Goal: Task Accomplishment & Management: Use online tool/utility

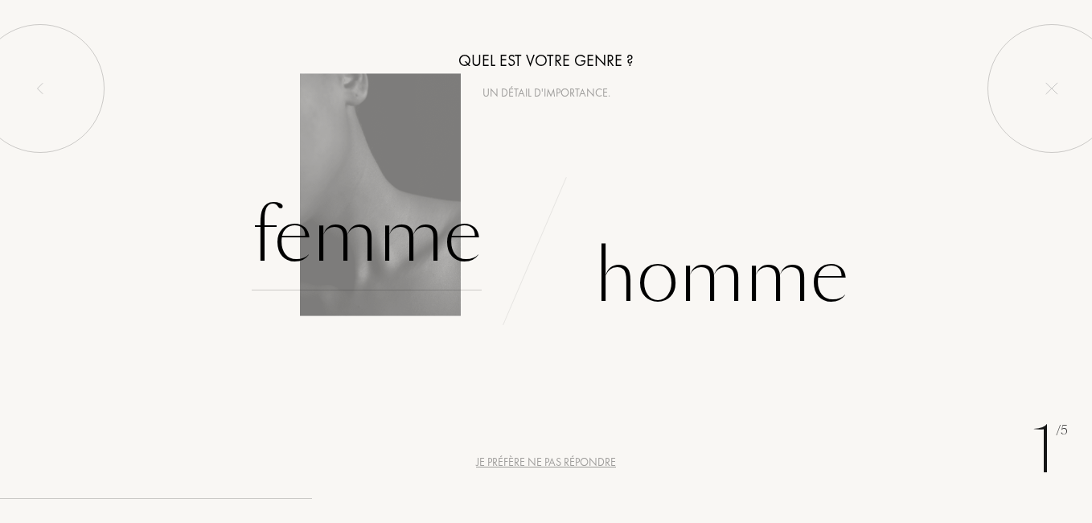
click at [341, 260] on div "Femme" at bounding box center [367, 236] width 230 height 109
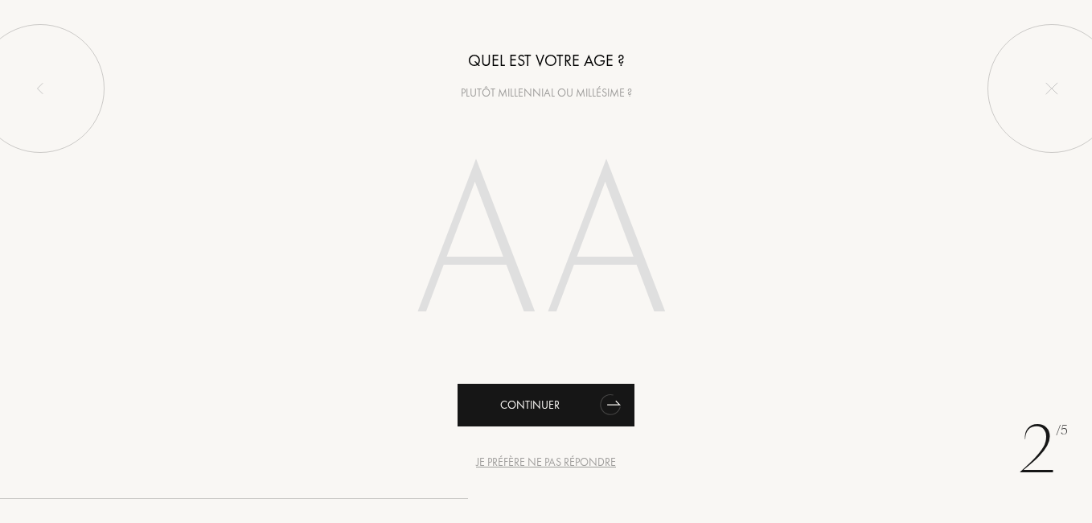
click at [552, 395] on div "Continuer" at bounding box center [545, 405] width 177 height 43
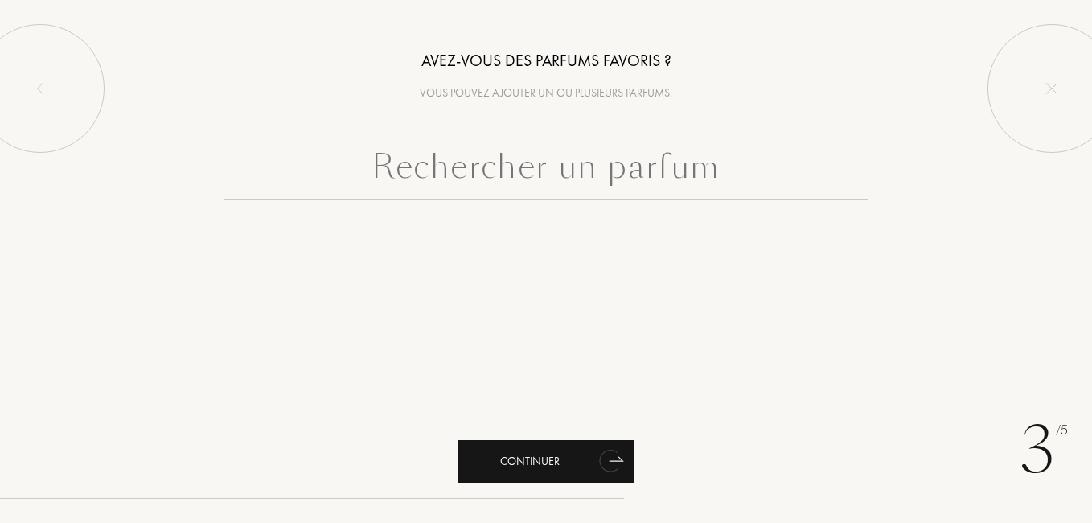
click at [561, 461] on div "Continuer" at bounding box center [545, 461] width 177 height 43
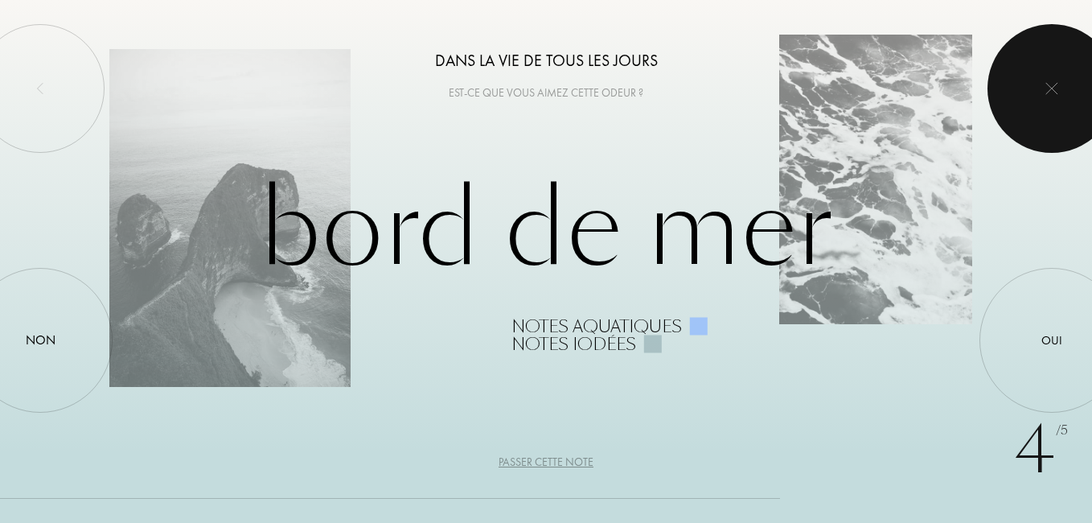
click at [1043, 81] on div at bounding box center [1051, 88] width 129 height 129
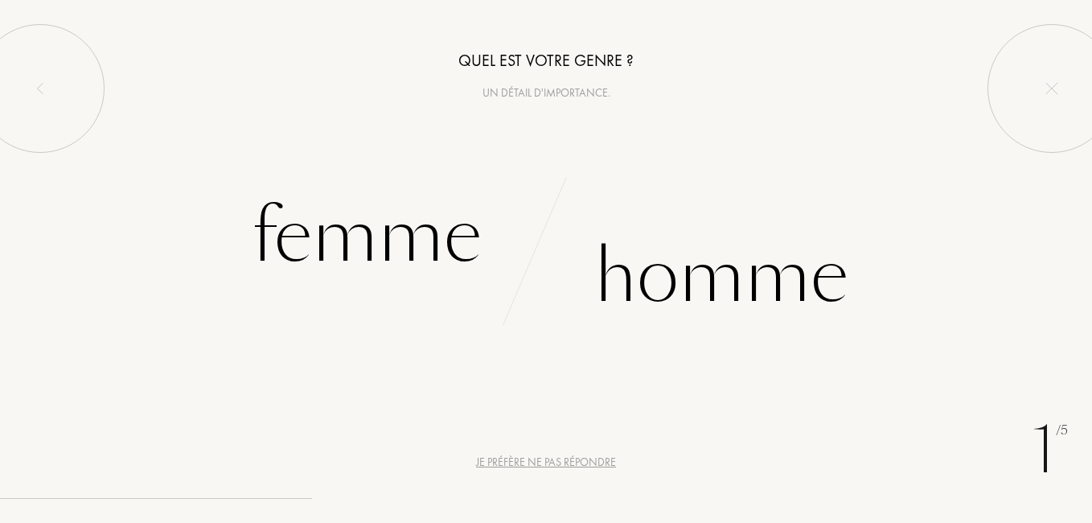
click at [544, 462] on div "Je préfère ne pas répondre" at bounding box center [546, 461] width 140 height 17
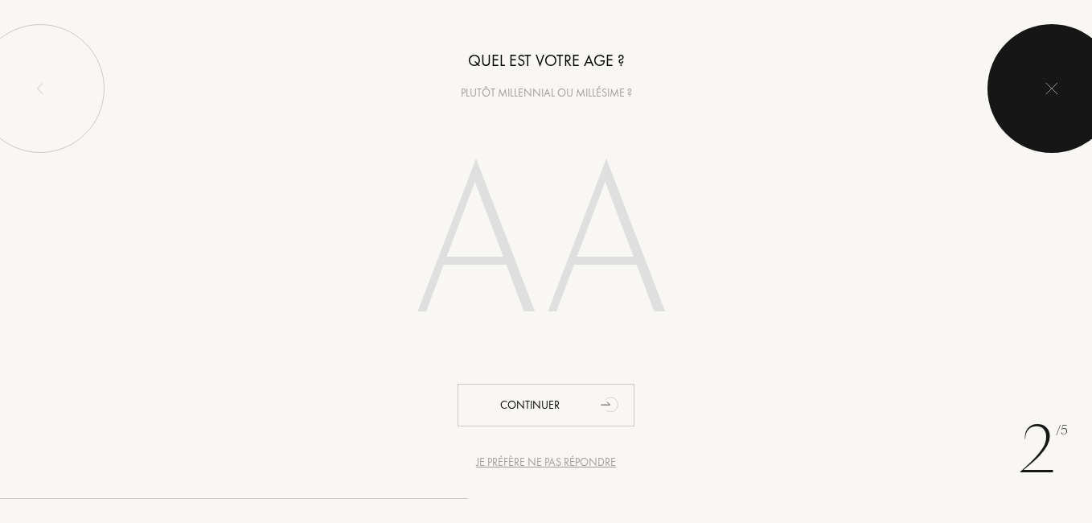
click at [1032, 91] on div at bounding box center [1051, 88] width 129 height 129
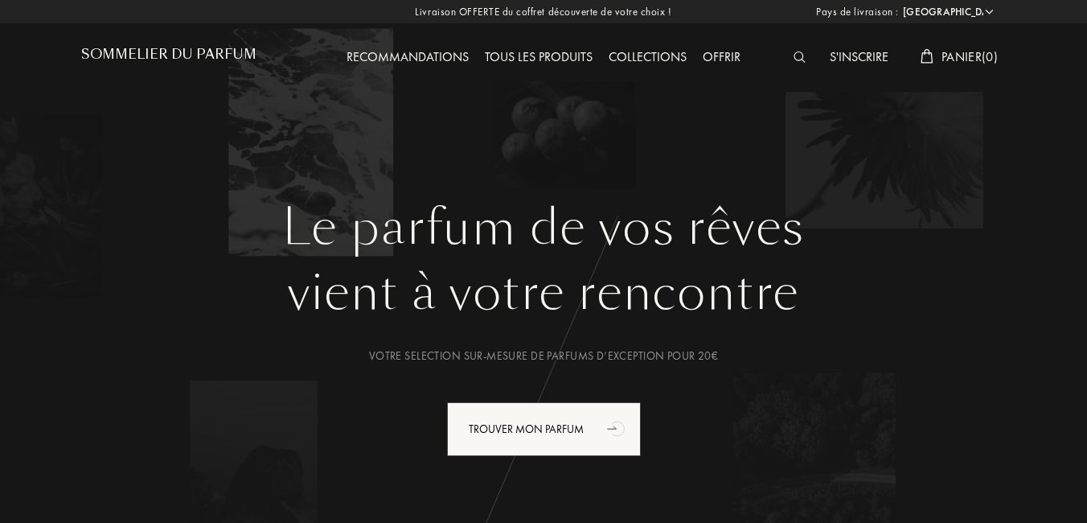
select select "FR"
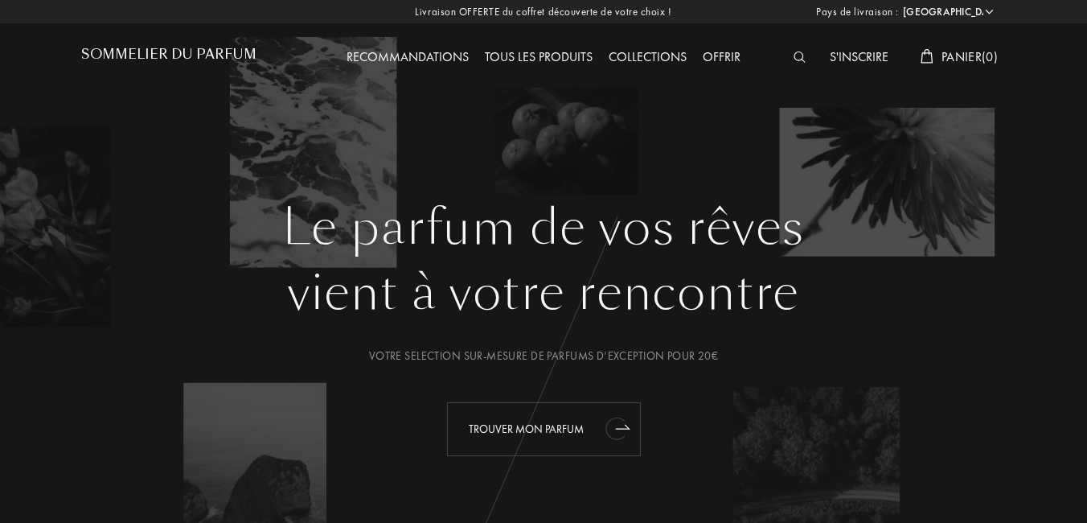
click at [508, 430] on div "Trouver mon parfum" at bounding box center [544, 429] width 194 height 54
